Goal: Task Accomplishment & Management: Use online tool/utility

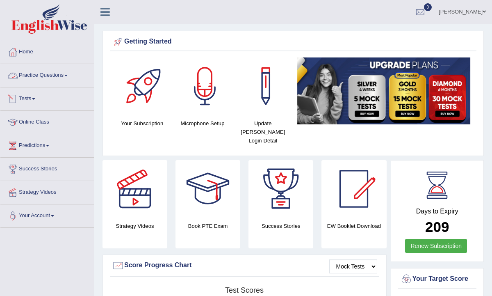
click at [31, 98] on link "Tests" at bounding box center [47, 97] width 94 height 21
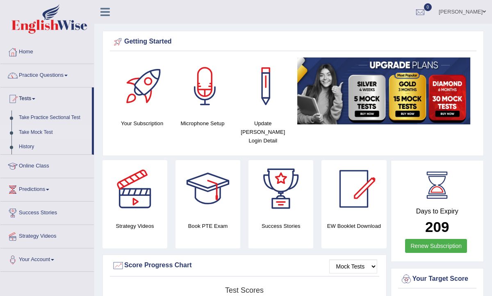
click at [25, 133] on link "Take Mock Test" at bounding box center [53, 132] width 77 height 15
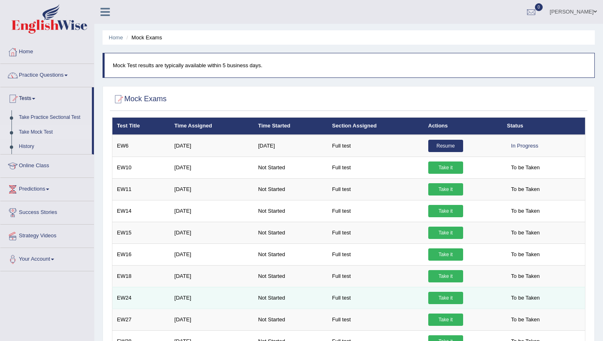
click at [441, 295] on link "Take it" at bounding box center [445, 298] width 35 height 12
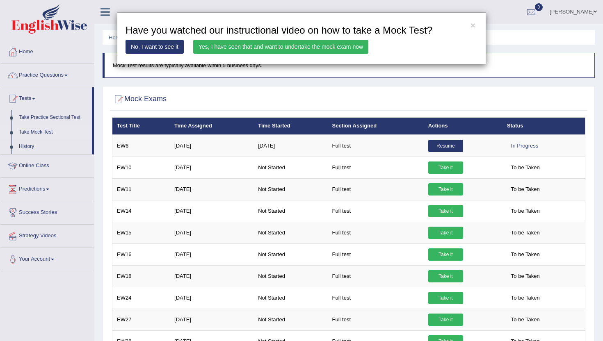
click at [333, 48] on link "Yes, I have seen that and want to undertake the mock exam now" at bounding box center [280, 47] width 175 height 14
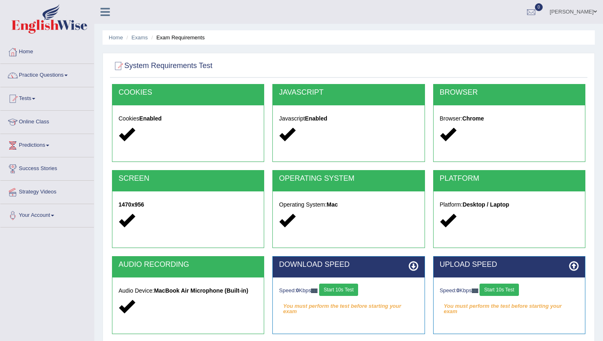
click at [343, 292] on button "Start 10s Test" at bounding box center [338, 290] width 39 height 12
click at [515, 287] on button "Start 10s Test" at bounding box center [499, 290] width 39 height 12
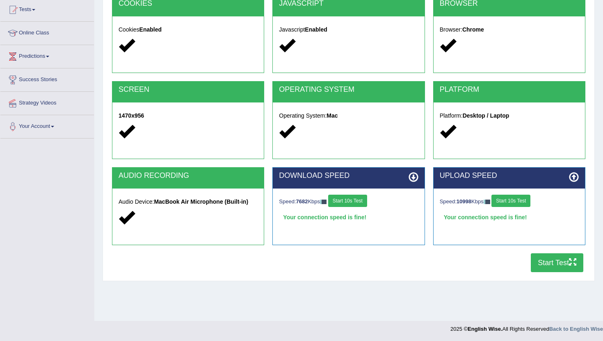
scroll to position [89, 0]
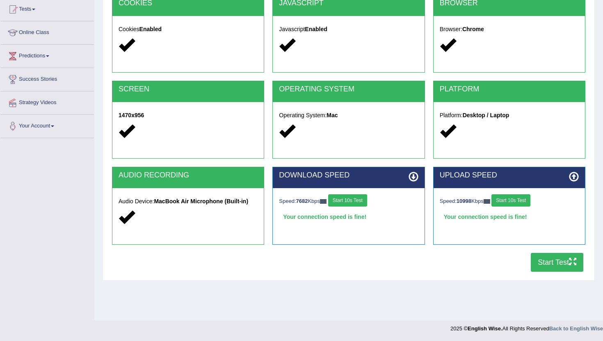
click at [536, 258] on button "Start Test" at bounding box center [557, 262] width 53 height 19
